Goal: Task Accomplishment & Management: Complete application form

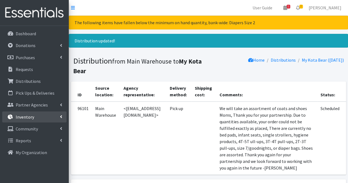
click at [38, 120] on link "Inventory" at bounding box center [34, 116] width 64 height 11
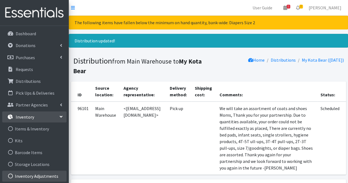
click at [59, 173] on link "Inventory Adjustments" at bounding box center [34, 176] width 64 height 11
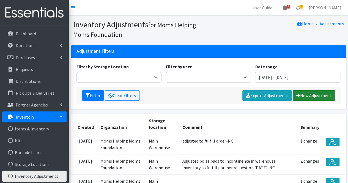
click at [315, 94] on link "New Adjustment" at bounding box center [314, 95] width 42 height 10
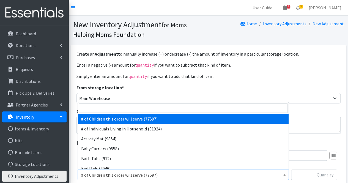
click at [224, 174] on span "# of Children this order will serve (77597)" at bounding box center [183, 175] width 204 height 8
click at [154, 106] on input "search" at bounding box center [183, 107] width 209 height 9
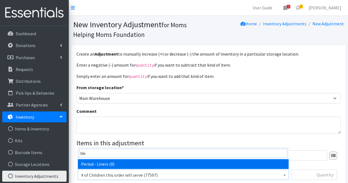
type input "lin"
select select "5774"
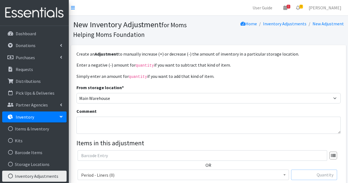
click at [306, 175] on input "text" at bounding box center [314, 174] width 46 height 10
type input "300"
click at [297, 141] on legend "Items in this adjustment" at bounding box center [208, 143] width 264 height 10
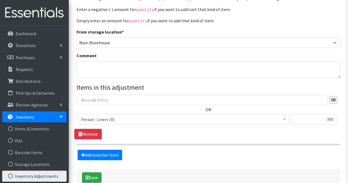
scroll to position [66, 0]
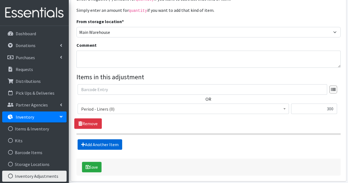
click at [95, 145] on link "Add Another Item" at bounding box center [100, 144] width 45 height 10
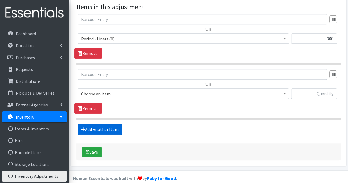
scroll to position [143, 0]
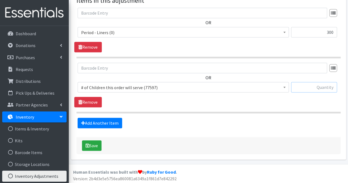
click at [313, 87] on input "text" at bounding box center [314, 87] width 46 height 10
click at [175, 86] on span "# of Children this order will serve (77597)" at bounding box center [183, 88] width 204 height 8
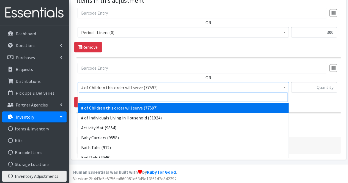
click at [140, 99] on input "search" at bounding box center [183, 96] width 209 height 9
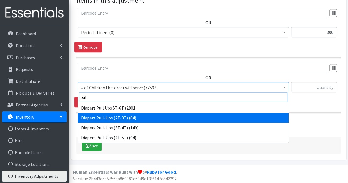
type input "pull"
select select "1971"
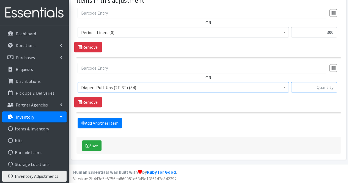
click at [320, 84] on input "text" at bounding box center [314, 87] width 46 height 10
type input "25"
click at [91, 144] on button "Save" at bounding box center [92, 145] width 20 height 10
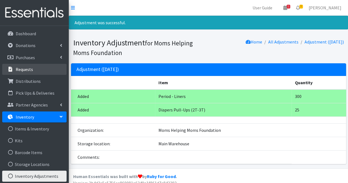
click at [36, 68] on link "Requests" at bounding box center [34, 69] width 64 height 11
